Goal: Complete application form: Complete application form

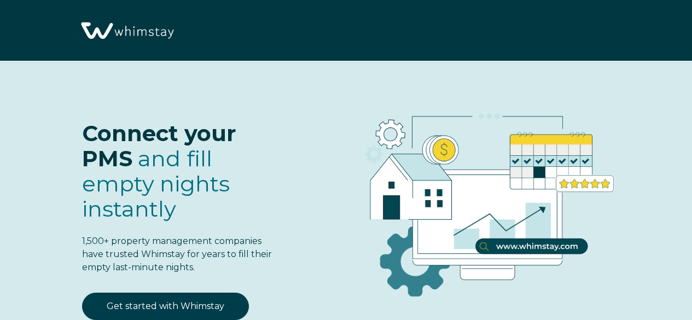
select select "US"
select select "Standard"
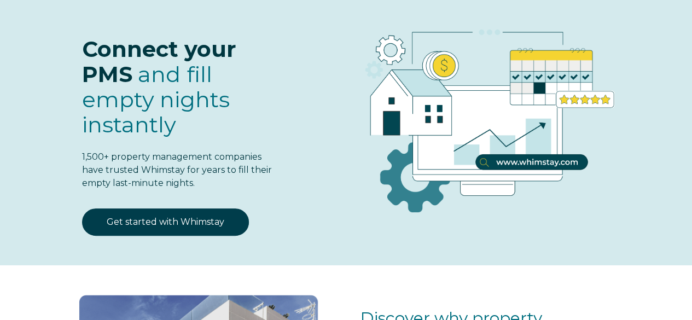
scroll to position [87, 0]
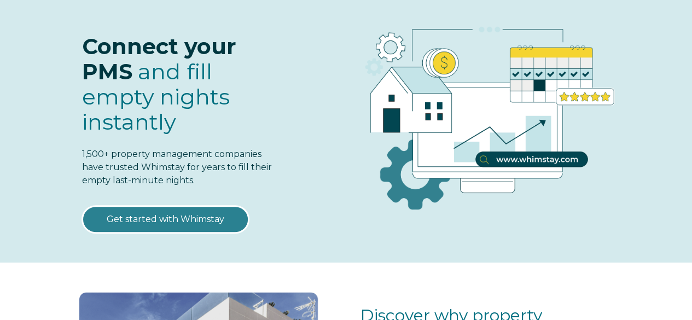
click at [176, 222] on link "Get started with Whimstay" at bounding box center [165, 219] width 167 height 27
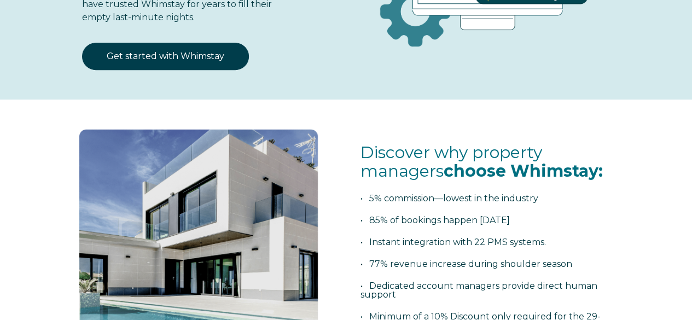
scroll to position [250, 0]
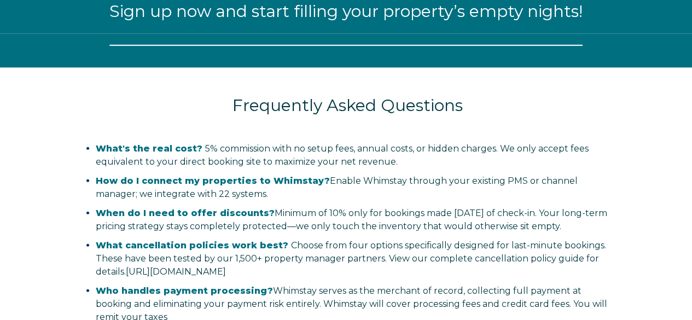
select select "US"
select select "Standard"
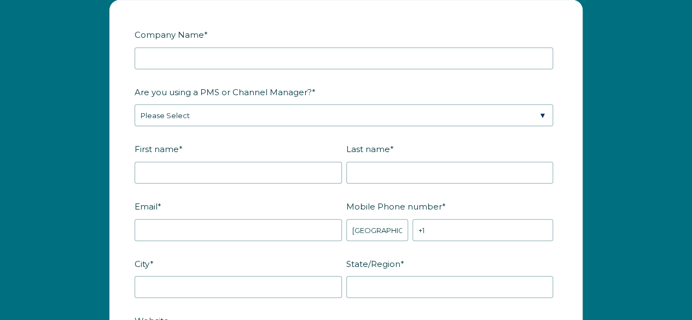
scroll to position [1302, 0]
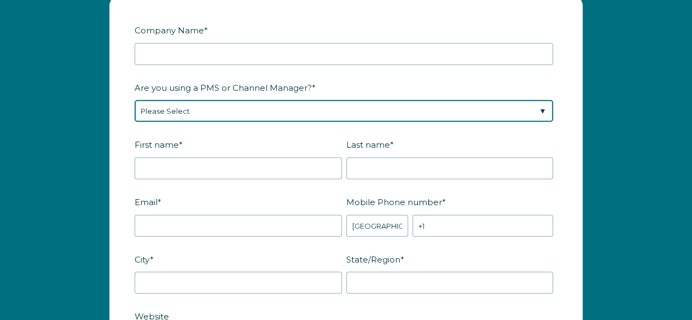
click at [276, 106] on select "Please Select Barefoot BookingPal Boost Brightside CiiRUS Escapia Guesty Hostaw…" at bounding box center [344, 111] width 419 height 22
select select "Hostfully"
click at [135, 100] on select "Please Select Barefoot BookingPal Boost Brightside CiiRUS Escapia Guesty Hostaw…" at bounding box center [344, 111] width 419 height 22
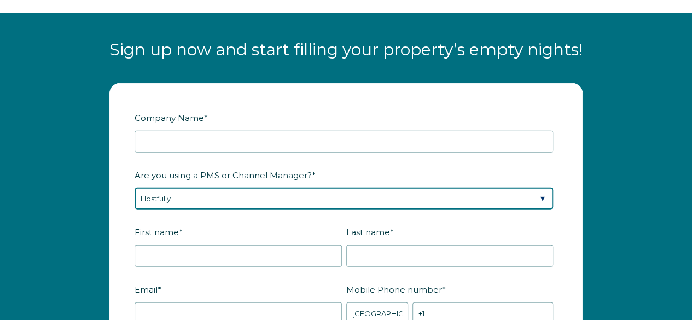
scroll to position [1212, 0]
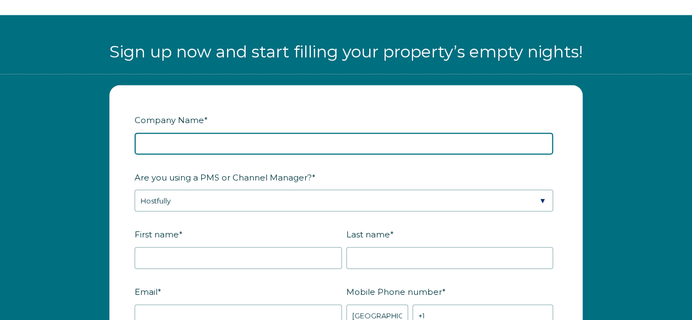
click at [191, 147] on input "Company Name *" at bounding box center [344, 144] width 419 height 22
type input "Test Hostfully SSOB Flow"
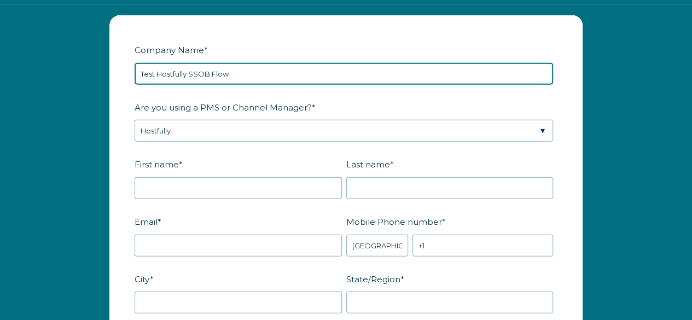
scroll to position [1284, 0]
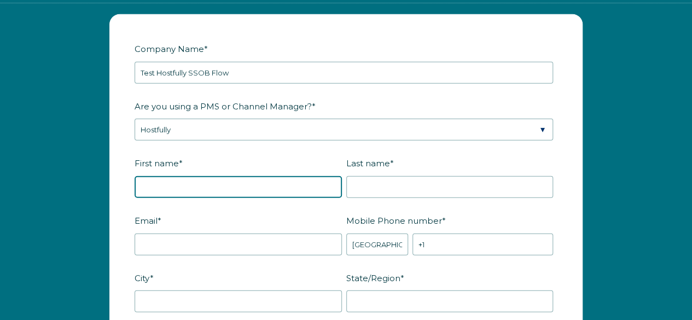
click at [194, 184] on input "First name *" at bounding box center [238, 187] width 207 height 22
type input "Rashesh"
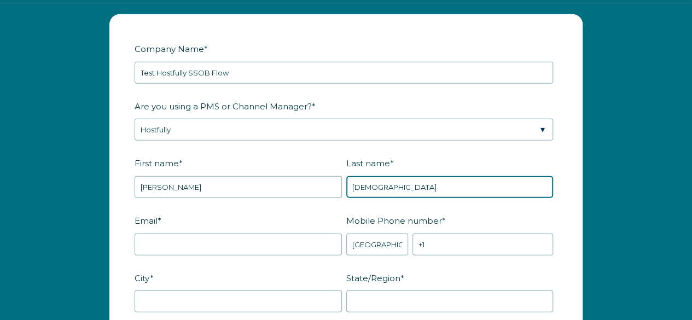
type input "Ved"
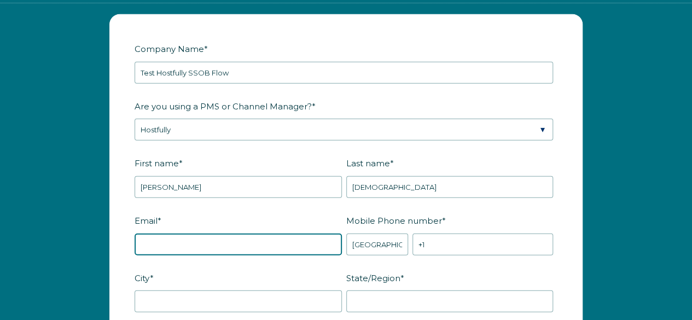
click at [166, 242] on input "Email *" at bounding box center [238, 245] width 207 height 22
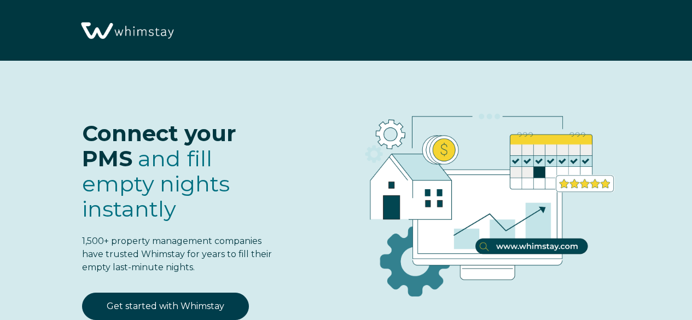
select select "US"
select select "Standard"
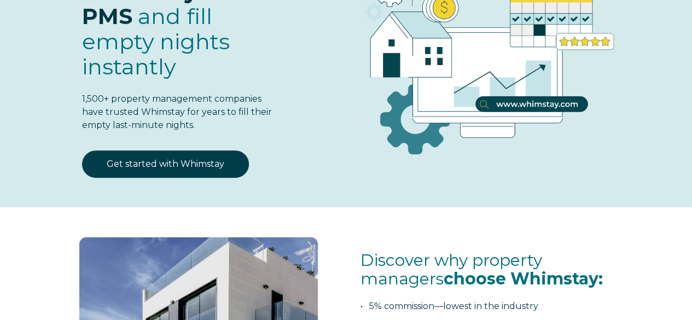
scroll to position [147, 0]
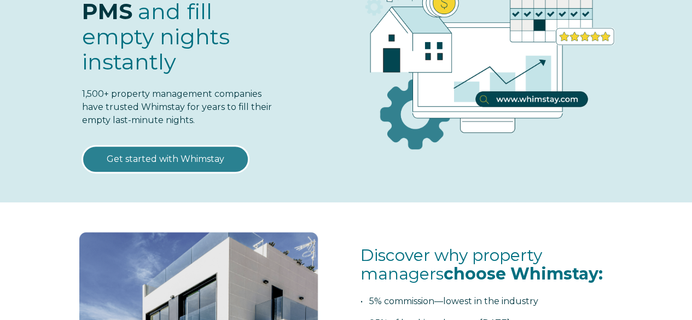
click at [194, 146] on link "Get started with Whimstay" at bounding box center [165, 159] width 167 height 27
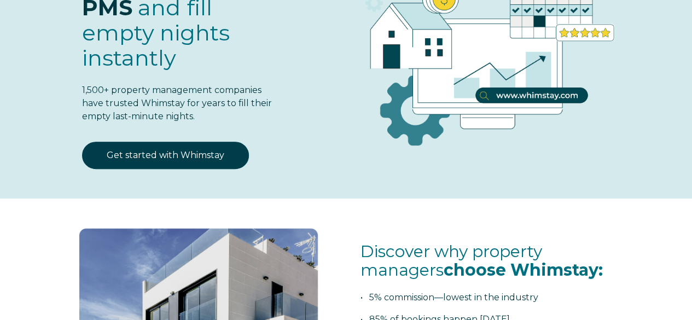
select select "US"
select select "Standard"
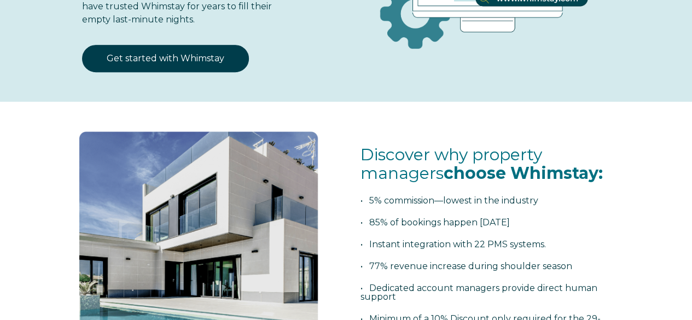
scroll to position [256, 0]
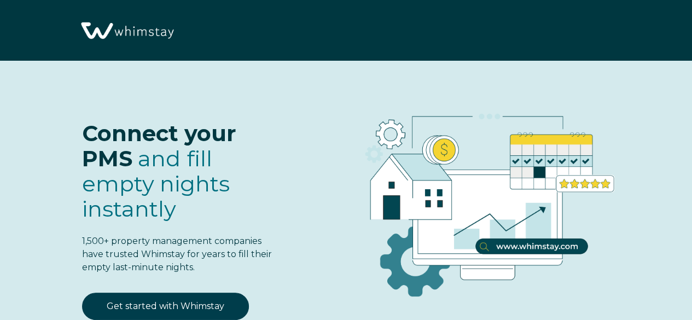
select select "US"
select select "Standard"
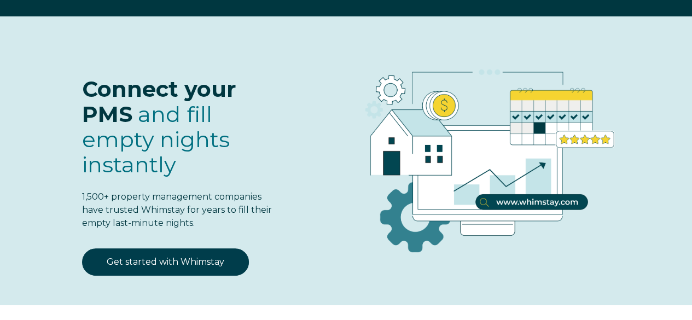
scroll to position [50, 0]
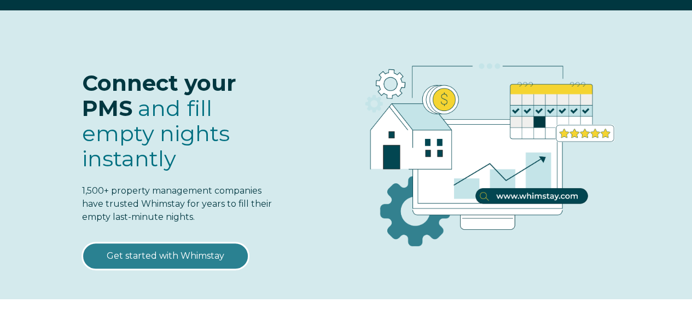
click at [200, 254] on link "Get started with Whimstay" at bounding box center [165, 255] width 167 height 27
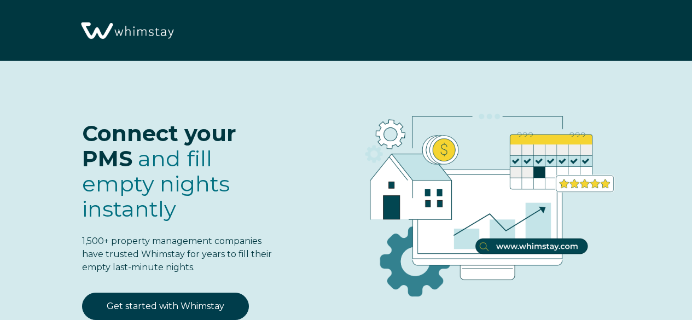
scroll to position [1253, 0]
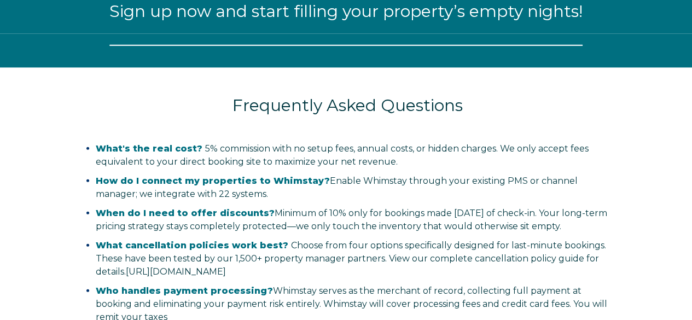
select select "US"
select select "Standard"
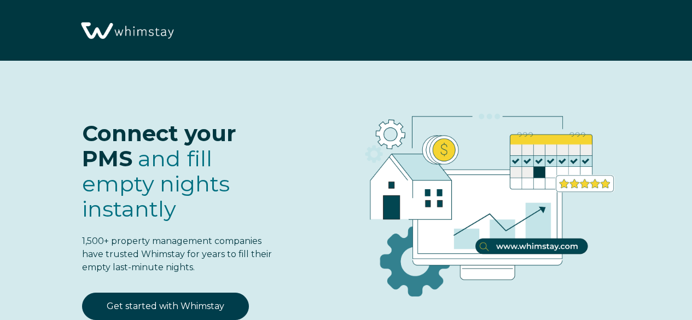
select select "US"
select select "Standard"
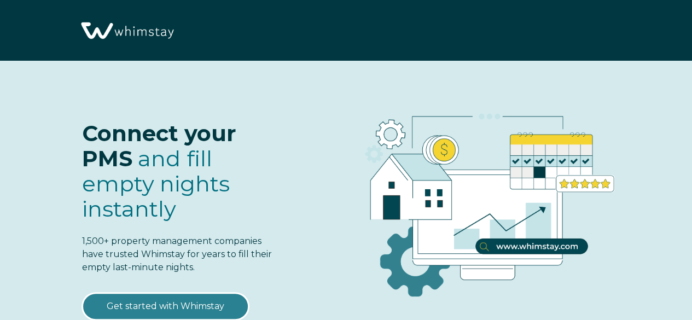
click at [201, 294] on link "Get started with Whimstay" at bounding box center [165, 306] width 167 height 27
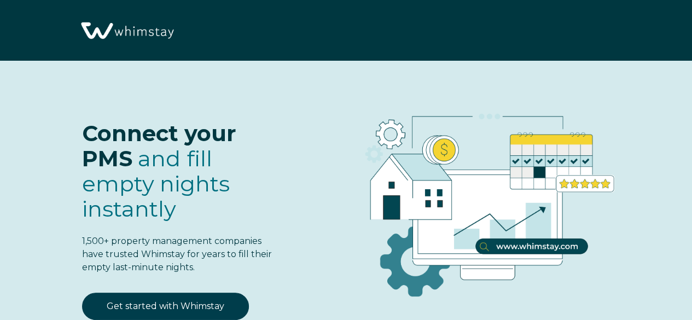
scroll to position [1253, 0]
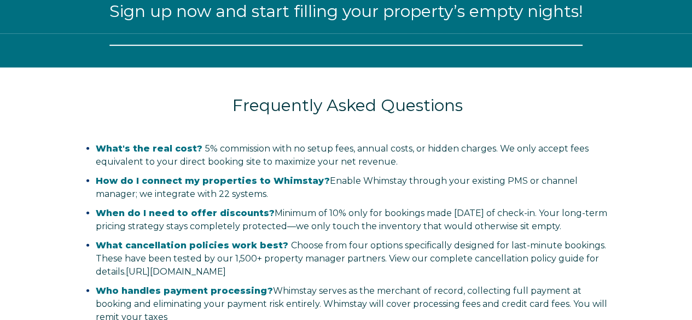
select select "US"
select select "Standard"
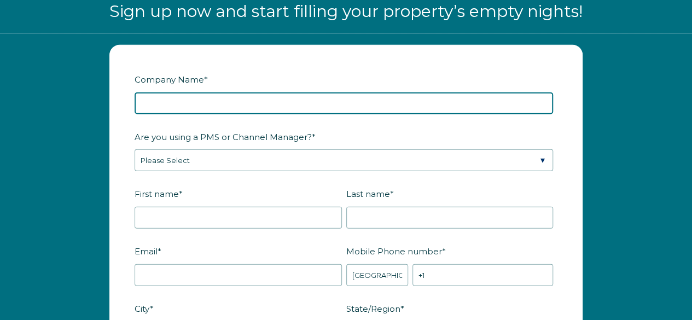
click at [210, 92] on input "Company Name *" at bounding box center [344, 103] width 419 height 22
type input "Test Hostfully SSOB Flow"
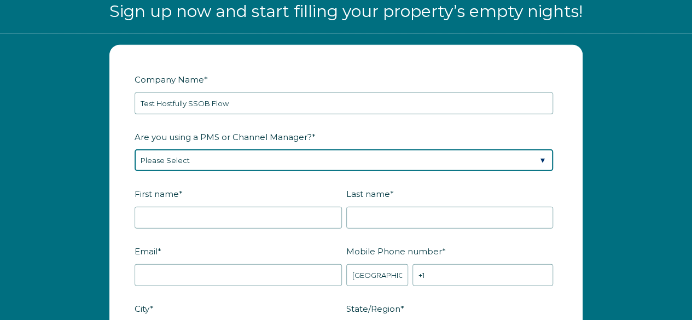
click at [262, 161] on select "Please Select Barefoot BookingPal Boost Brightside CiiRUS Escapia Guesty Hostaw…" at bounding box center [344, 160] width 419 height 22
select select "Hostfully"
click at [135, 149] on select "Please Select Barefoot BookingPal Boost Brightside CiiRUS Escapia Guesty Hostaw…" at bounding box center [344, 160] width 419 height 22
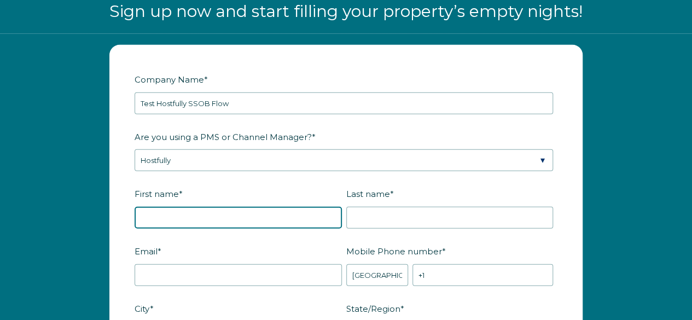
click at [170, 213] on input "First name *" at bounding box center [238, 218] width 207 height 22
type input "Rashesh"
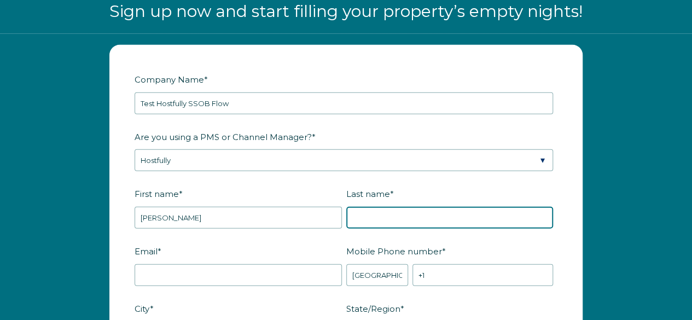
type input "Ved"
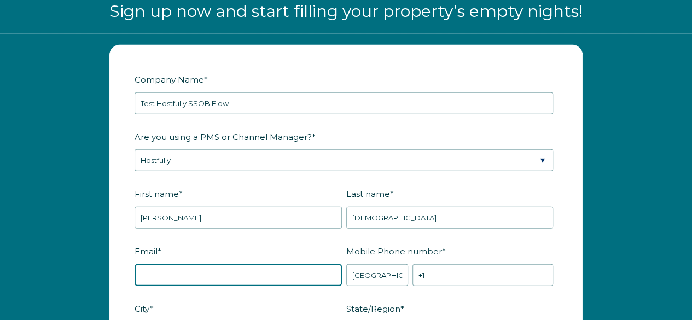
type input "rasheshved7@gmail.com"
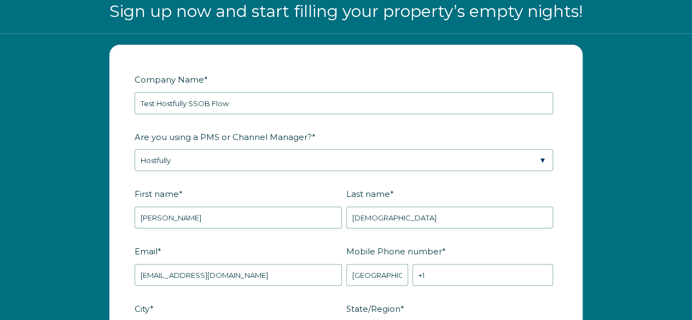
type input "AHMEDABAD"
type input "Gujarat"
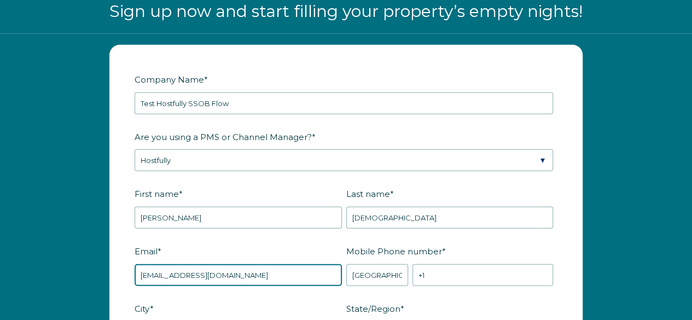
click at [239, 274] on input "rasheshved7@gmail.com" at bounding box center [238, 275] width 207 height 22
type input "rashesh.ved@whimstay.com"
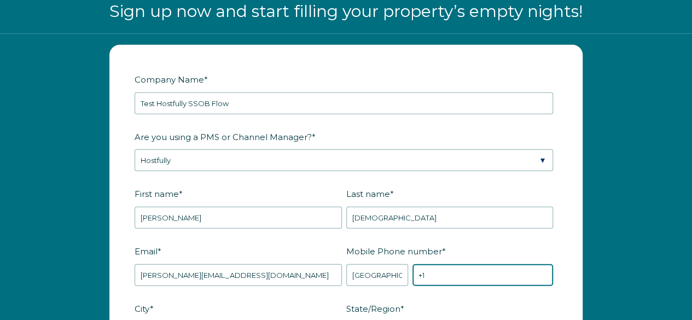
click at [457, 276] on input "+1" at bounding box center [483, 275] width 141 height 22
paste input "7759865200"
type input "[PHONE_NUMBER]"
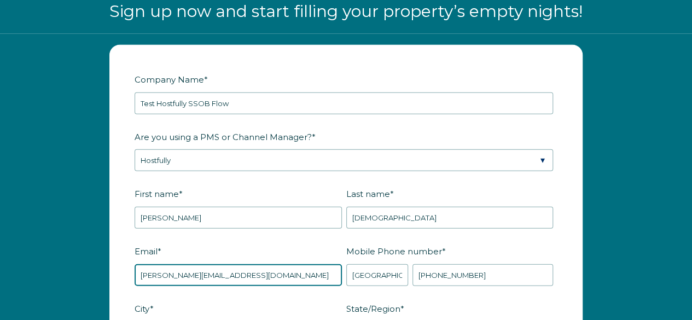
click at [182, 271] on input "rashesh.ved@whimstay.com" at bounding box center [238, 275] width 207 height 22
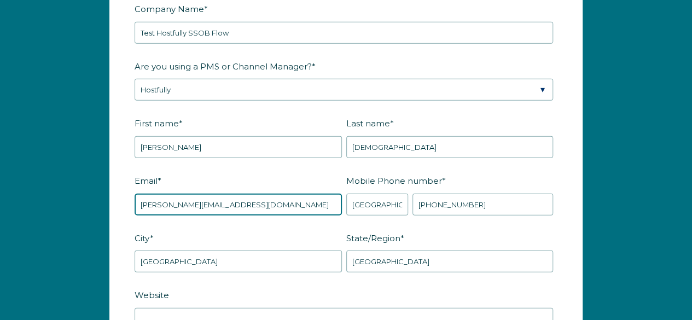
scroll to position [1325, 0]
type input "[PERSON_NAME][EMAIL_ADDRESS][DOMAIN_NAME]"
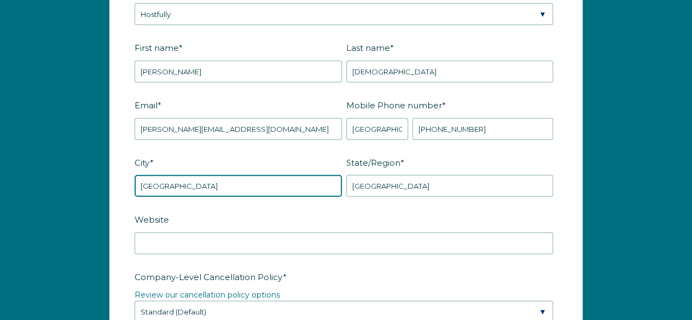
click at [199, 186] on input "AHMEDABAD" at bounding box center [238, 186] width 207 height 22
type input "California"
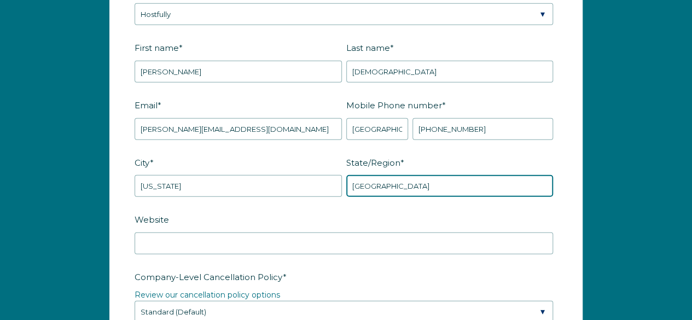
click at [448, 175] on input "Gujarat" at bounding box center [449, 186] width 207 height 22
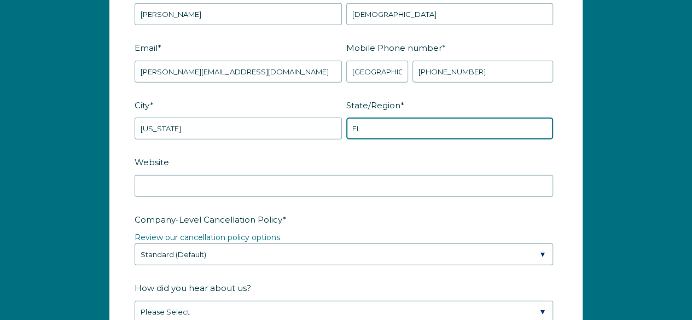
scroll to position [1461, 0]
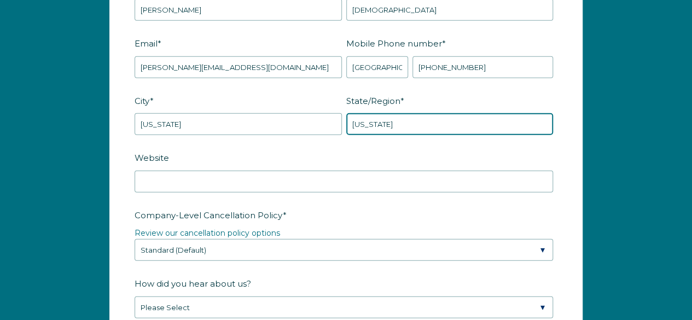
type input "Florida"
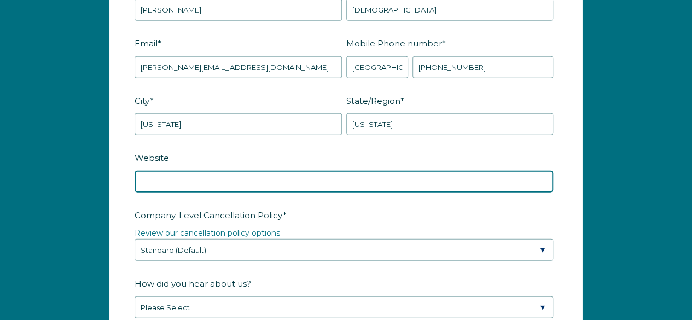
click at [212, 173] on input "Website" at bounding box center [344, 182] width 419 height 22
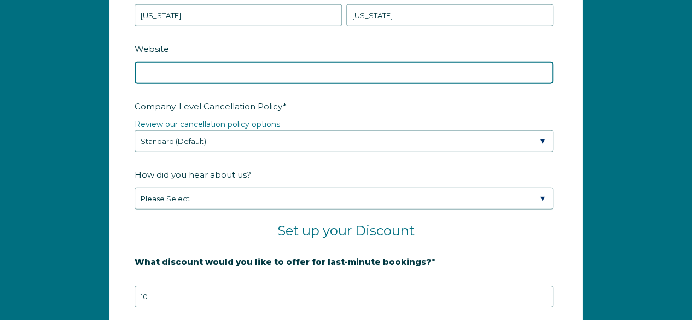
scroll to position [1570, 0]
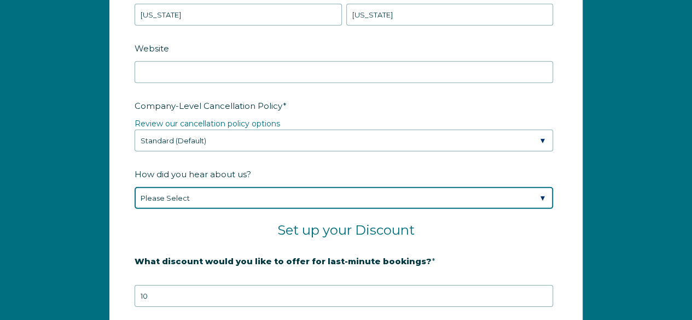
click at [232, 187] on select "Please Select Found Whimstay through a Google search Spoke to a Whimstay salesp…" at bounding box center [344, 198] width 419 height 22
select select "Google Search"
click at [135, 187] on select "Please Select Found Whimstay through a Google search Spoke to a Whimstay salesp…" at bounding box center [344, 198] width 419 height 22
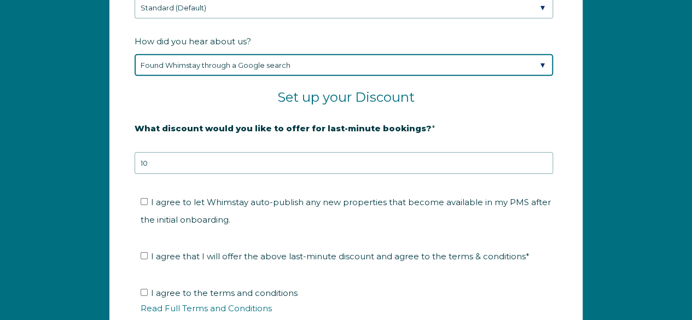
scroll to position [1737, 0]
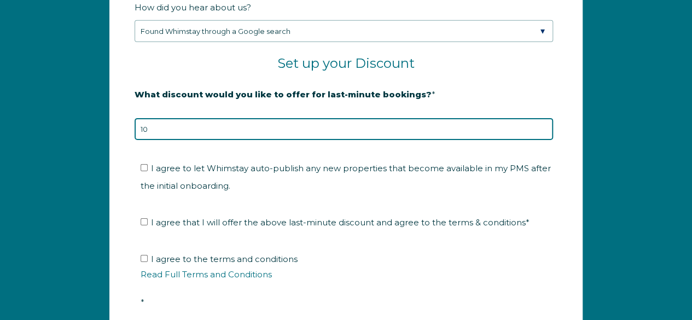
click at [151, 120] on input "10" at bounding box center [344, 129] width 419 height 22
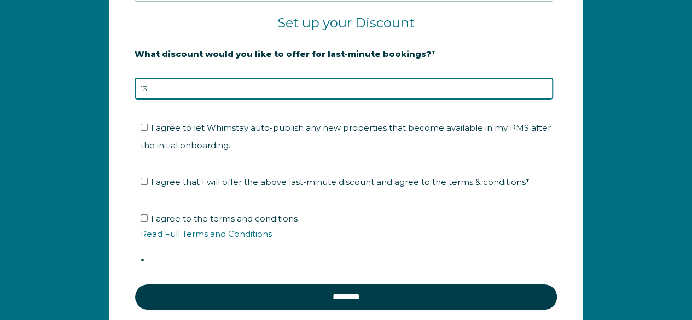
scroll to position [1780, 0]
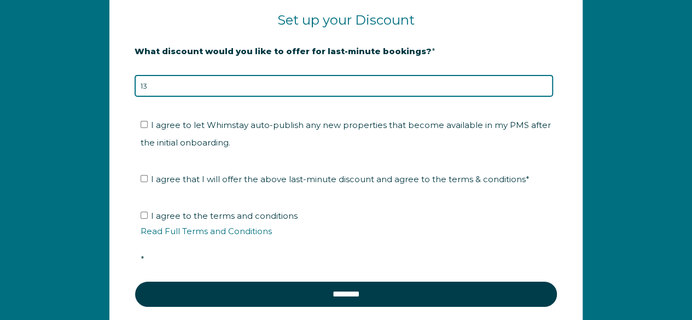
type input "13"
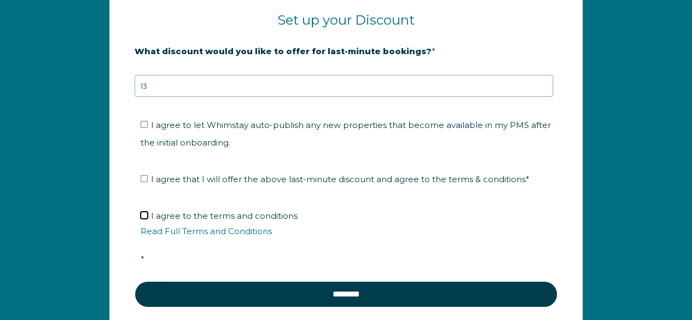
click at [144, 212] on input "I agree to the terms and conditions Read Full Terms and Conditions *" at bounding box center [144, 215] width 7 height 7
checkbox input "true"
click at [142, 175] on input "I agree that I will offer the above last-minute discount and agree to the terms…" at bounding box center [144, 178] width 7 height 7
checkbox input "true"
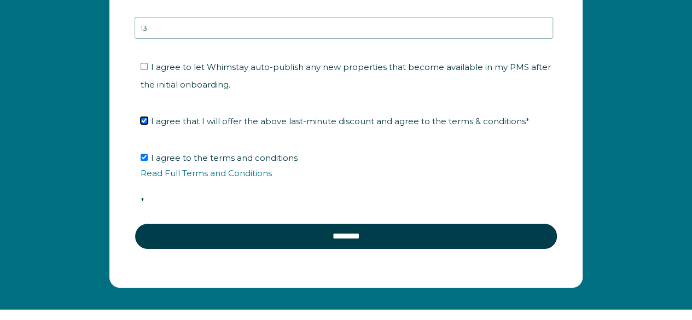
scroll to position [1839, 0]
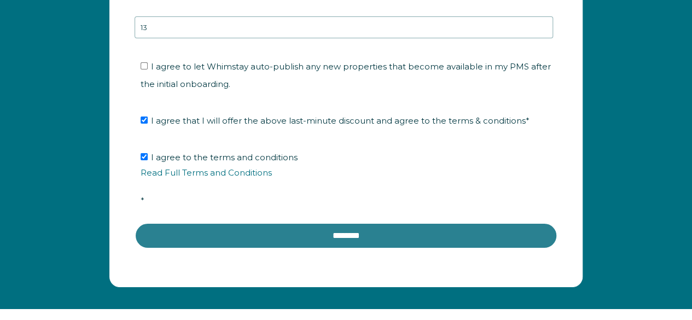
click at [309, 223] on input "********" at bounding box center [346, 236] width 423 height 26
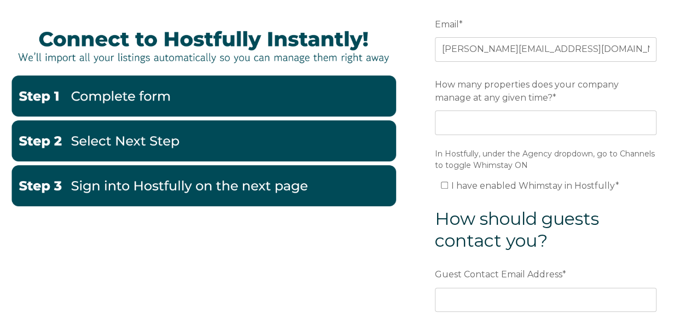
scroll to position [113, 0]
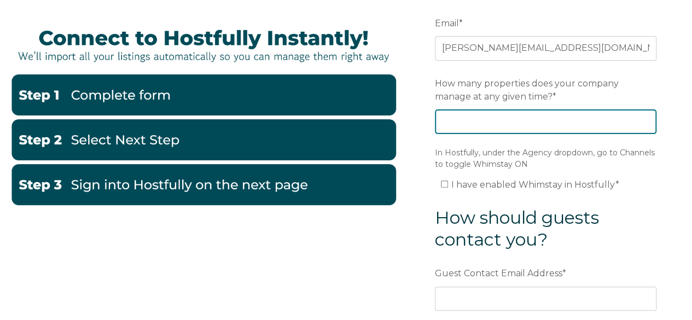
click at [494, 122] on input "How many properties does your company manage at any given time? *" at bounding box center [546, 121] width 222 height 24
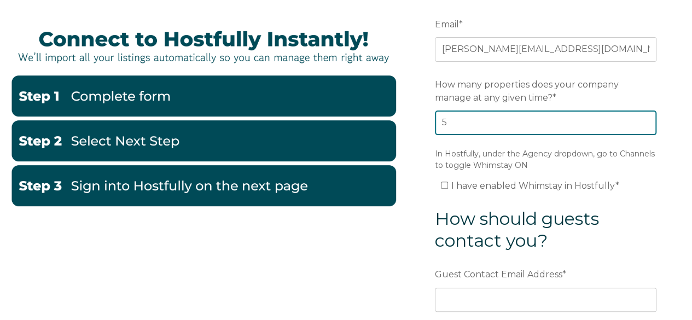
type input "5"
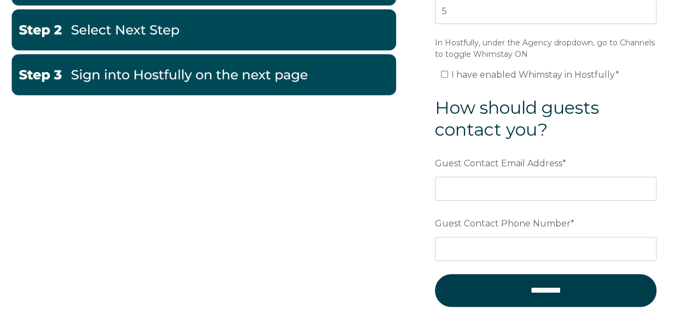
scroll to position [222, 0]
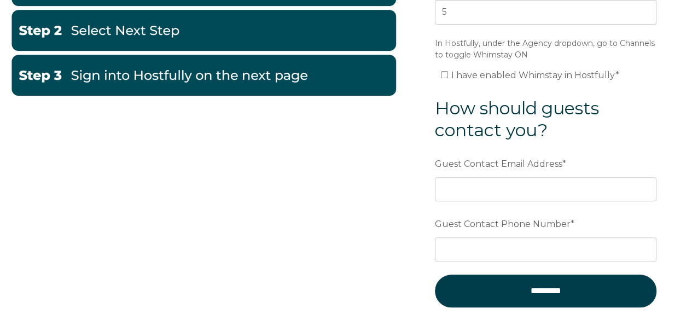
click at [450, 71] on label "I have enabled Whimstay in Hostfully *" at bounding box center [530, 75] width 178 height 10
click at [448, 71] on input "I have enabled Whimstay in Hostfully *" at bounding box center [444, 74] width 7 height 7
checkbox input "true"
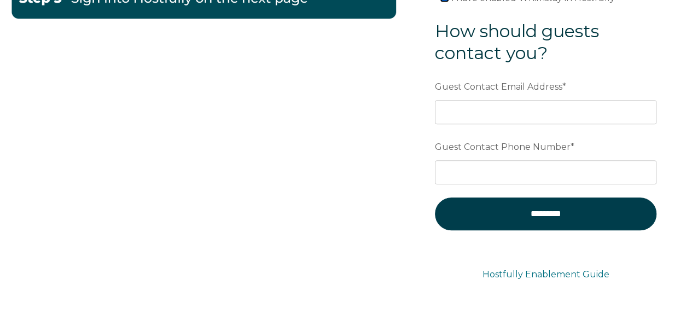
scroll to position [300, 0]
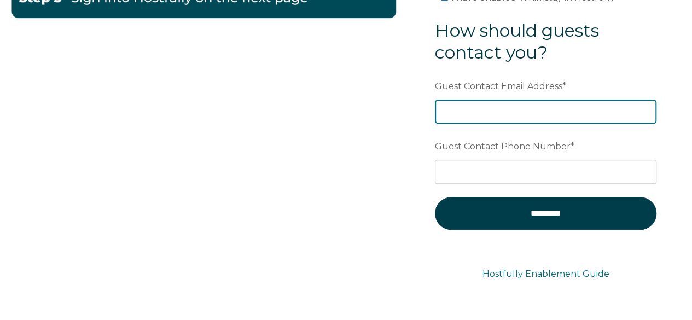
click at [467, 116] on input "Guest Contact Email Address *" at bounding box center [546, 112] width 222 height 24
paste input "[PERSON_NAME][EMAIL_ADDRESS][DOMAIN_NAME]"
type input "[PERSON_NAME][EMAIL_ADDRESS][DOMAIN_NAME]"
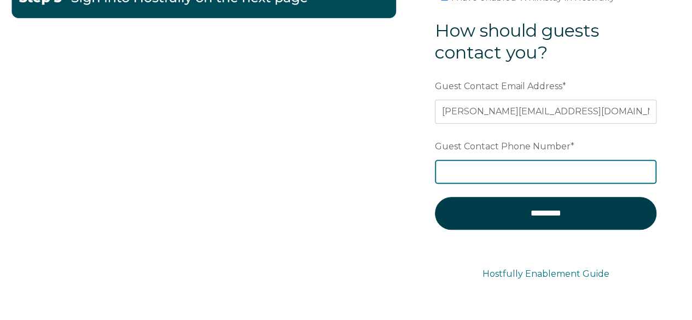
click at [476, 169] on input "Guest Contact Phone Number *" at bounding box center [546, 172] width 222 height 24
paste input "+17759865200"
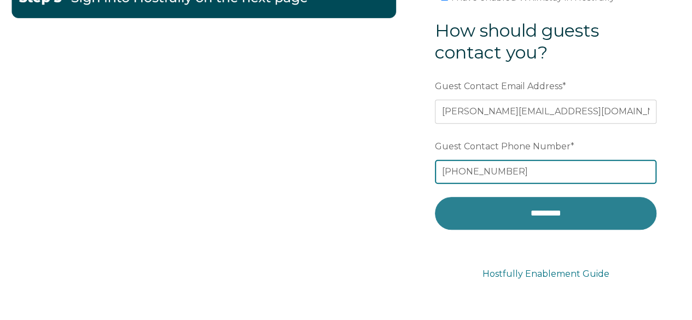
type input "+17759865200"
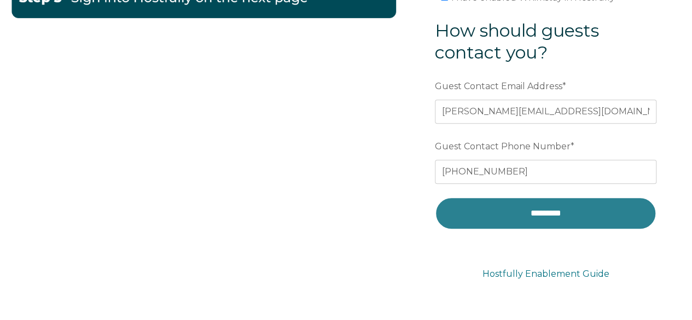
click at [554, 215] on input "*********" at bounding box center [546, 213] width 222 height 33
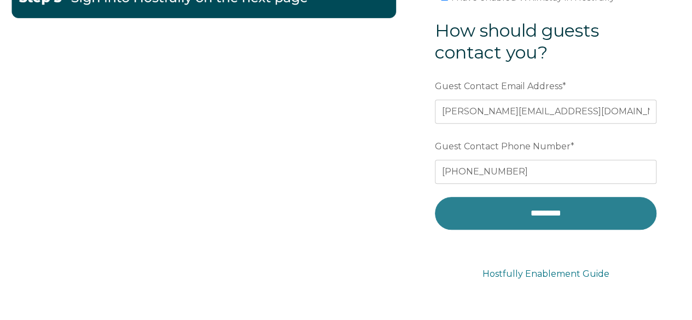
scroll to position [297, 0]
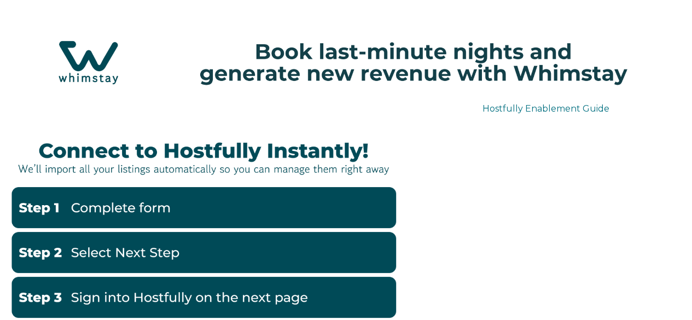
scroll to position [109, 0]
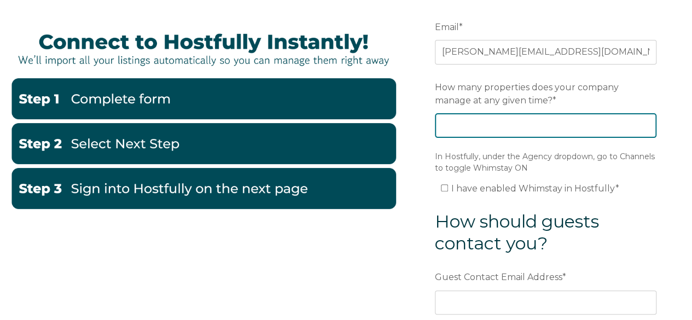
click at [490, 130] on input "How many properties does your company manage at any given time? *" at bounding box center [546, 125] width 222 height 24
type input "23"
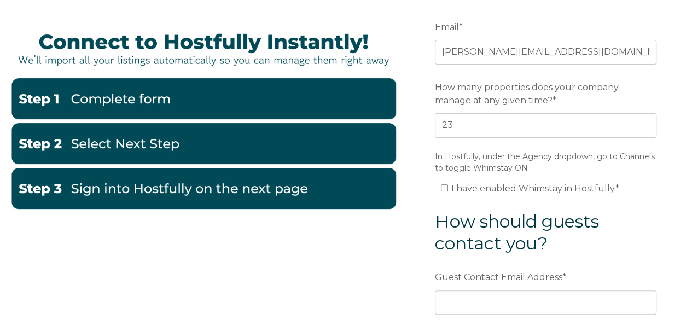
scroll to position [144, 0]
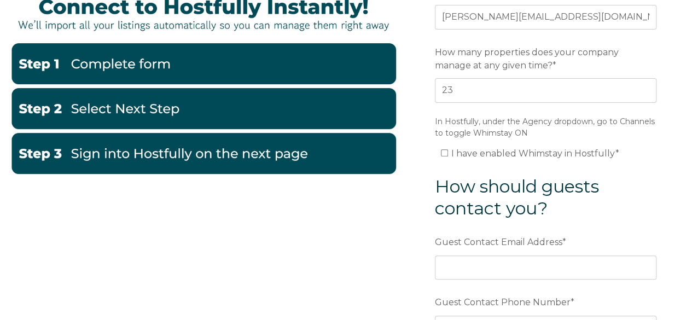
click at [452, 153] on label "I have enabled Whimstay in Hostfully *" at bounding box center [530, 153] width 178 height 10
click at [448, 153] on input "I have enabled Whimstay in Hostfully *" at bounding box center [444, 152] width 7 height 7
checkbox input "true"
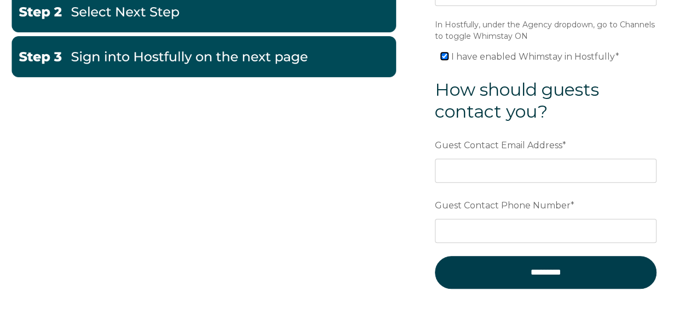
scroll to position [240, 0]
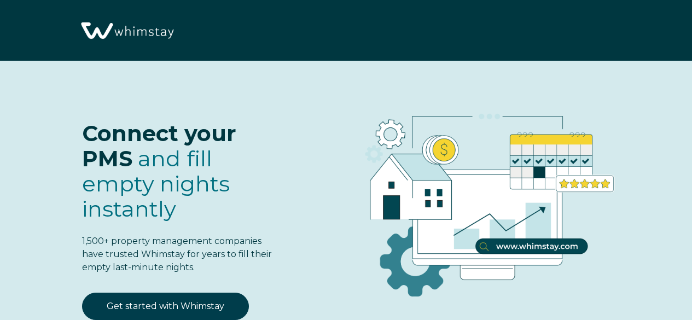
select select "US"
select select "Standard"
